Goal: Check status: Check status

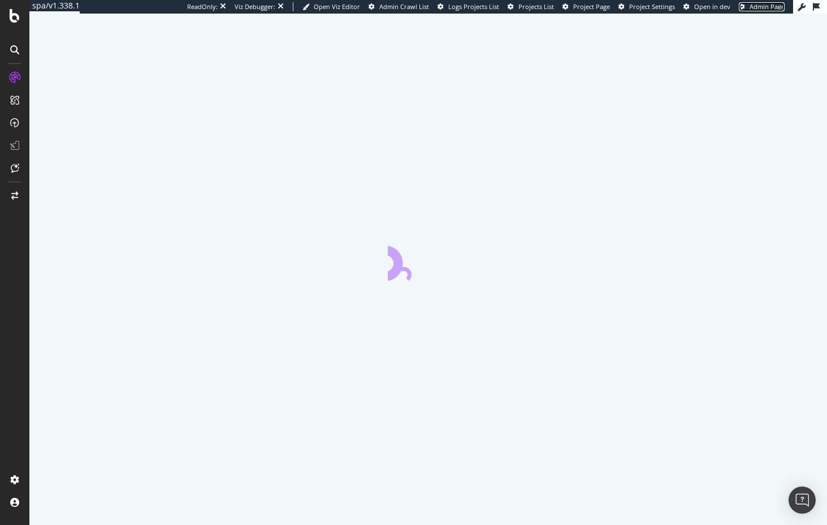
click at [750, 6] on span "Admin Page" at bounding box center [767, 6] width 35 height 8
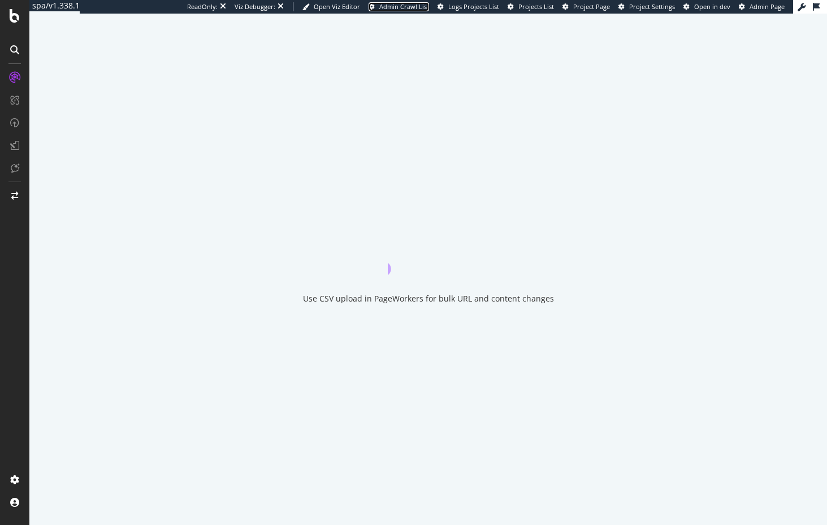
click at [412, 3] on span "Admin Crawl List" at bounding box center [404, 6] width 50 height 8
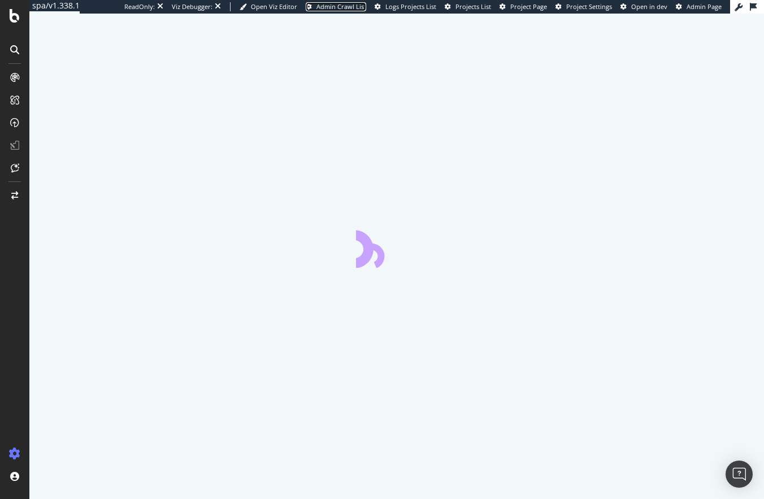
click at [317, 5] on span "Admin Crawl List" at bounding box center [342, 6] width 50 height 8
